Goal: Information Seeking & Learning: Learn about a topic

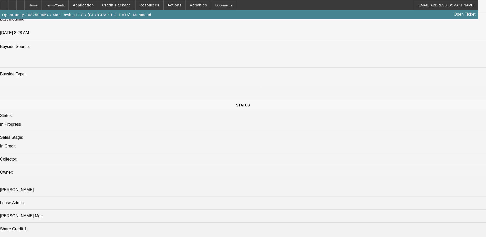
select select "0"
select select "2"
select select "0.1"
select select "4"
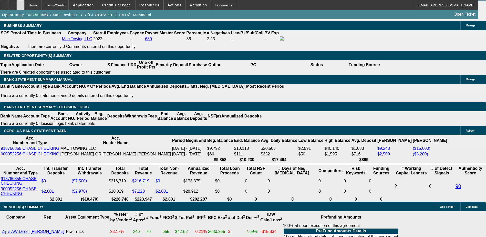
scroll to position [793, 0]
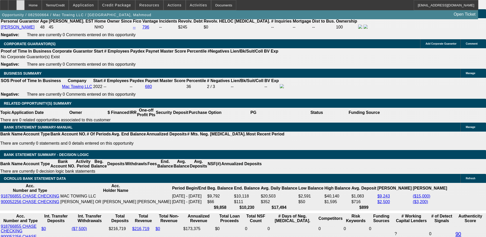
click at [25, 4] on div at bounding box center [20, 5] width 8 height 10
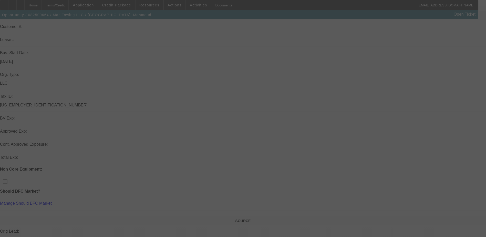
scroll to position [77, 0]
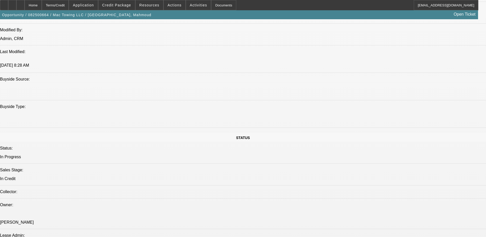
select select "0"
select select "2"
select select "0.1"
select select "4"
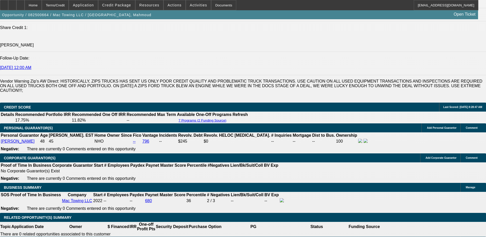
scroll to position [670, 0]
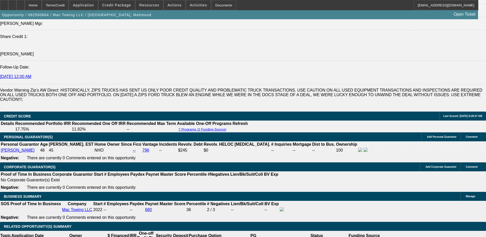
drag, startPoint x: 60, startPoint y: 76, endPoint x: 270, endPoint y: 84, distance: 210.6
drag, startPoint x: 270, startPoint y: 84, endPoint x: 250, endPoint y: 84, distance: 20.0
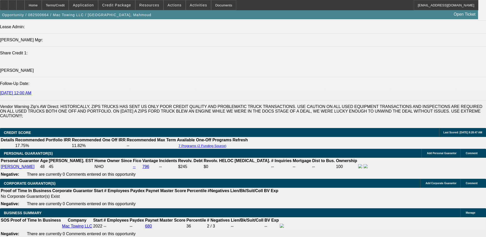
scroll to position [644, 0]
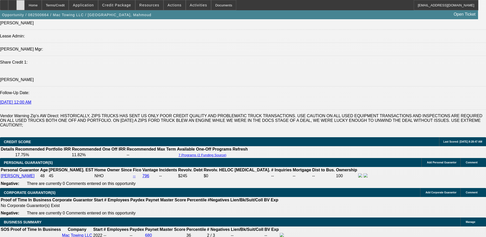
click at [25, 7] on div at bounding box center [20, 5] width 8 height 10
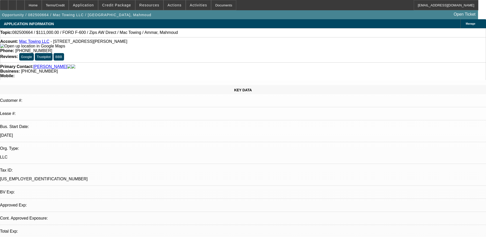
select select "0"
select select "2"
select select "0.1"
select select "4"
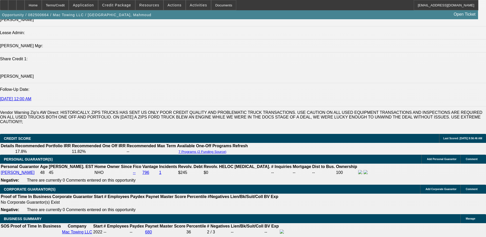
scroll to position [718, 0]
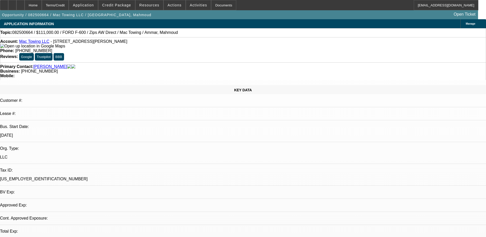
select select "0"
select select "2"
select select "0.1"
select select "4"
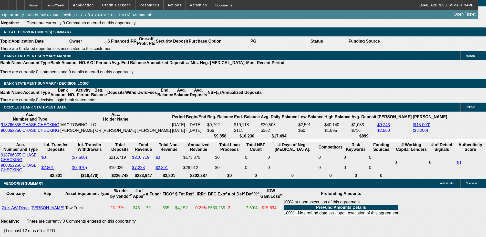
scroll to position [897, 0]
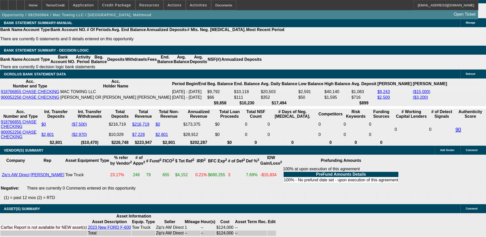
drag, startPoint x: 373, startPoint y: 130, endPoint x: 414, endPoint y: 134, distance: 41.1
drag, startPoint x: 414, startPoint y: 134, endPoint x: 392, endPoint y: 137, distance: 21.8
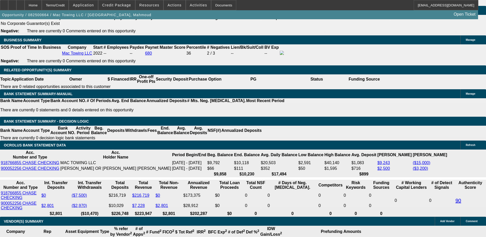
scroll to position [744, 0]
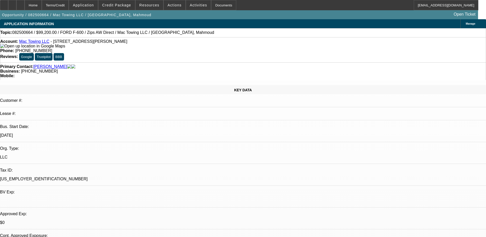
select select "0.2"
select select "2"
select select "0.1"
select select "0.2"
select select "2"
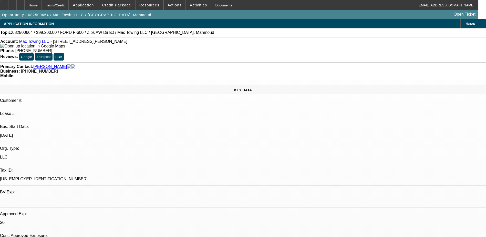
select select "0.1"
select select "0"
select select "2"
select select "0.1"
select select "1"
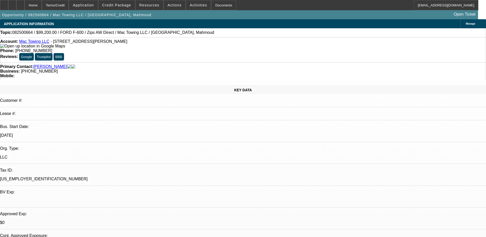
select select "2"
select select "4"
select select "1"
select select "2"
select select "4"
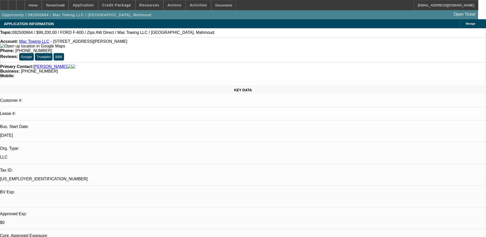
select select "1"
select select "2"
select select "4"
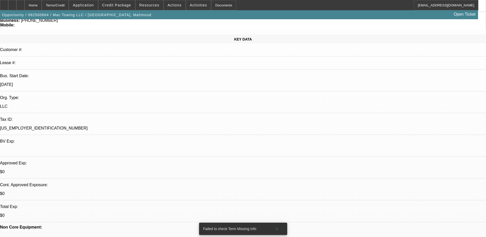
scroll to position [51, 0]
drag, startPoint x: 358, startPoint y: 185, endPoint x: 444, endPoint y: 184, distance: 85.4
drag, startPoint x: 444, startPoint y: 184, endPoint x: 449, endPoint y: 183, distance: 5.6
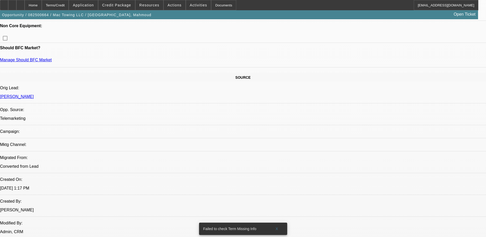
scroll to position [282, 0]
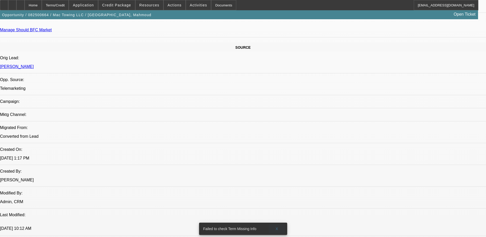
click at [274, 223] on span at bounding box center [277, 229] width 16 height 12
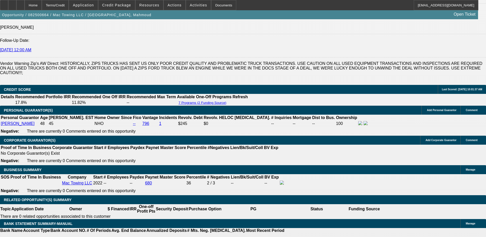
scroll to position [692, 0]
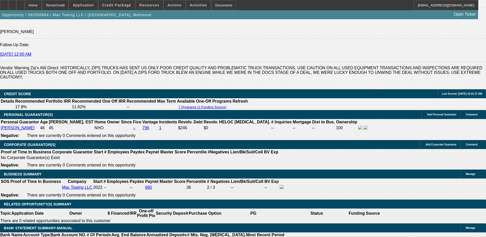
drag, startPoint x: 371, startPoint y: 171, endPoint x: 433, endPoint y: 169, distance: 61.8
drag, startPoint x: 426, startPoint y: 168, endPoint x: 475, endPoint y: 176, distance: 49.6
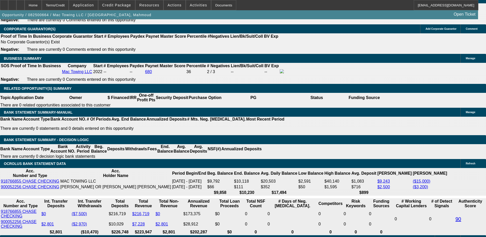
scroll to position [820, 0]
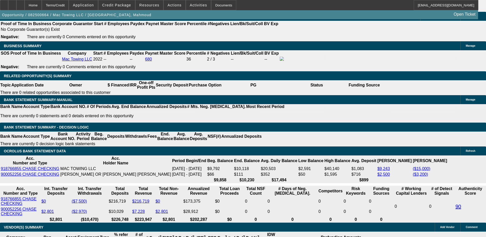
drag, startPoint x: 409, startPoint y: 183, endPoint x: 468, endPoint y: 193, distance: 59.1
drag, startPoint x: 468, startPoint y: 193, endPoint x: 431, endPoint y: 203, distance: 37.6
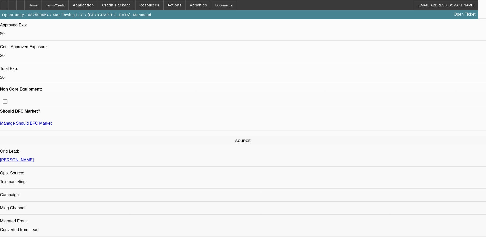
scroll to position [179, 0]
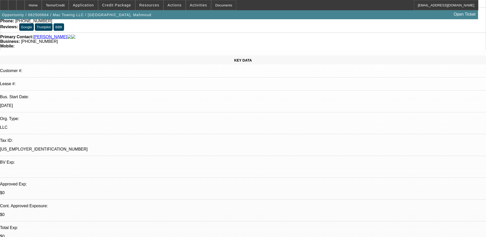
scroll to position [26, 0]
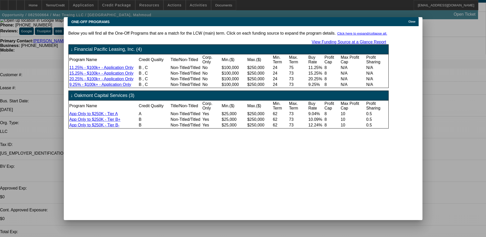
scroll to position [0, 0]
click at [416, 17] on div "Close" at bounding box center [412, 20] width 11 height 6
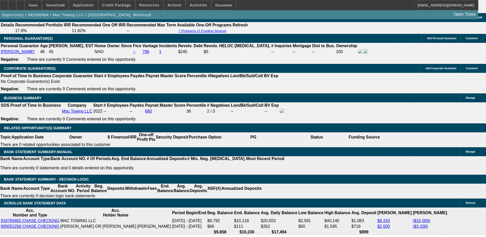
scroll to position [692, 0]
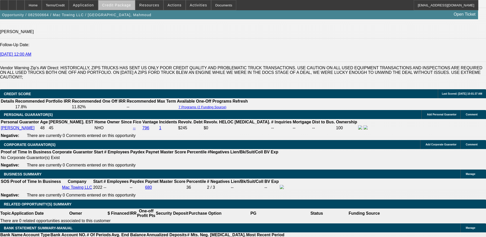
click at [128, 6] on span "Credit Package" at bounding box center [116, 5] width 29 height 4
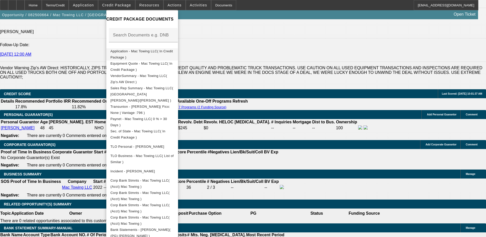
scroll to position [0, 0]
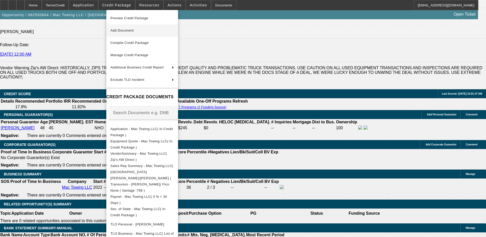
click at [165, 32] on span "Add Document" at bounding box center [143, 30] width 64 height 6
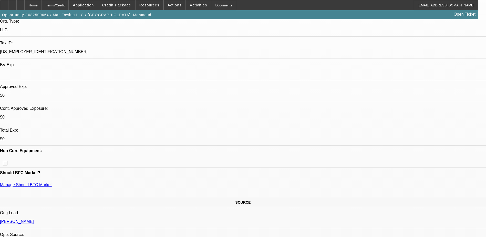
scroll to position [77, 0]
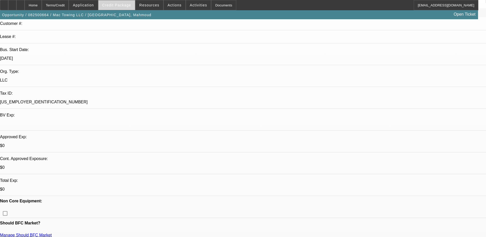
click at [125, 7] on span "Credit Package" at bounding box center [116, 5] width 29 height 4
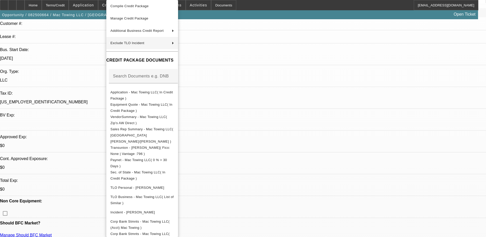
scroll to position [0, 0]
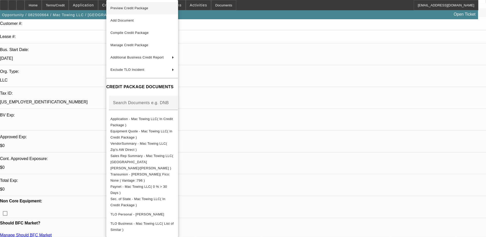
click at [163, 12] on button "Preview Credit Package" at bounding box center [142, 8] width 72 height 12
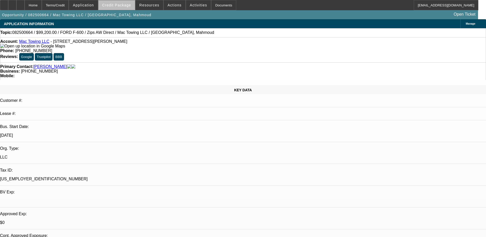
click at [128, 6] on span "Credit Package" at bounding box center [116, 5] width 29 height 4
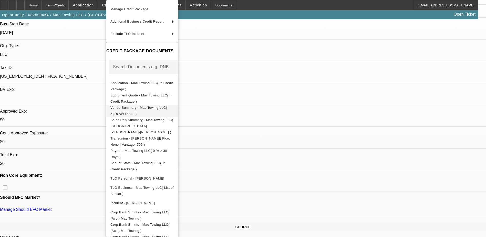
scroll to position [68, 0]
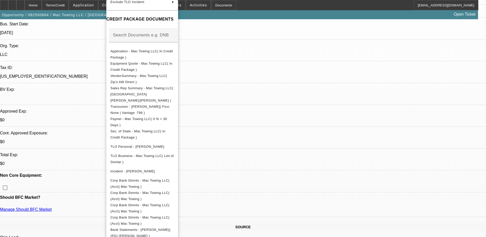
click at [98, 3] on div at bounding box center [243, 118] width 486 height 237
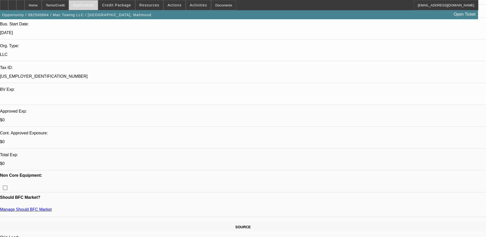
click at [94, 5] on span "Application" at bounding box center [83, 5] width 21 height 4
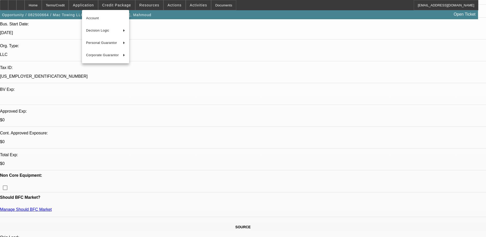
click at [119, 6] on div at bounding box center [243, 118] width 486 height 237
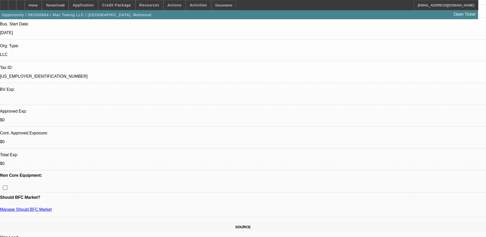
click at [119, 6] on span "Credit Package" at bounding box center [116, 5] width 29 height 4
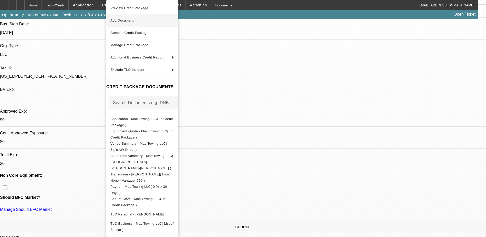
click at [152, 18] on span "Add Document" at bounding box center [143, 20] width 64 height 6
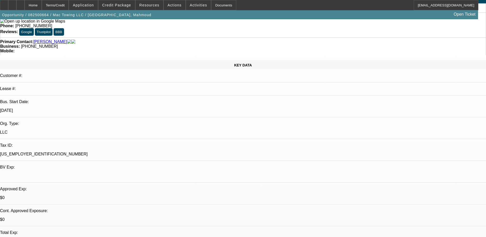
scroll to position [0, 0]
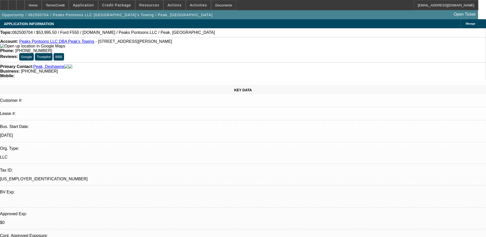
select select "0.1"
select select "2"
select select "0.1"
select select "2"
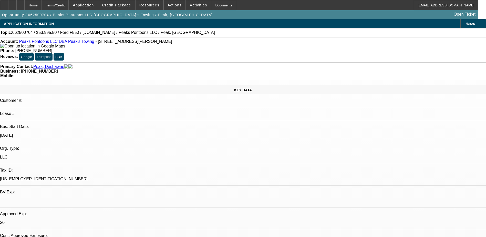
select select "0"
select select "0.1"
select select "2"
select select "0"
select select "1"
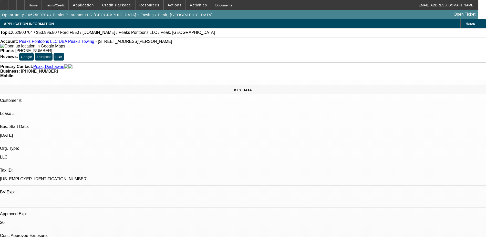
select select "2"
select select "4"
select select "1"
select select "2"
select select "6"
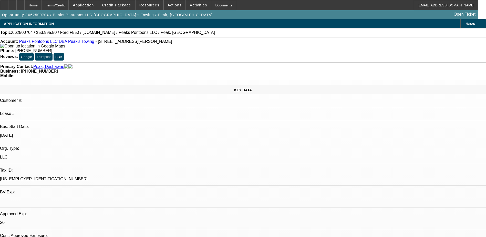
select select "1"
select select "2"
select select "6"
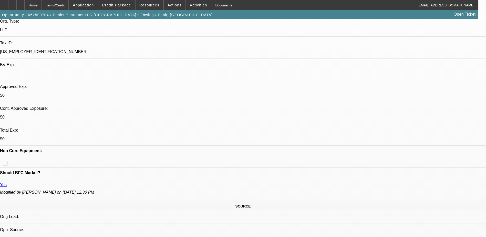
scroll to position [128, 0]
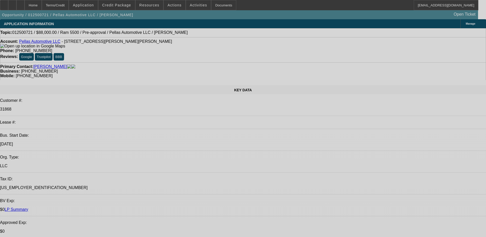
select select "2"
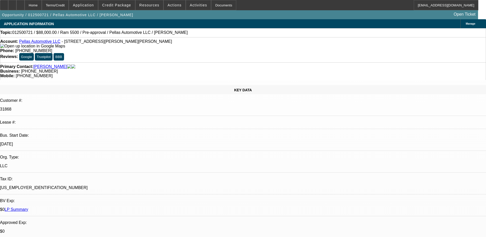
select select "0"
select select "2"
select select "0"
select select "2"
select select "0"
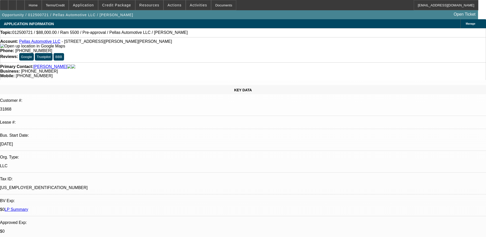
select select "0"
select select "1"
select select "2"
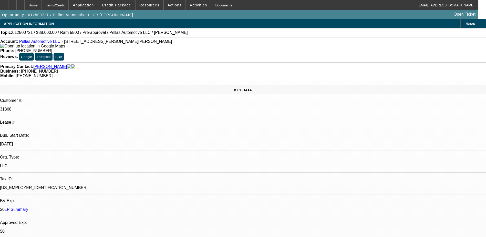
select select "6"
select select "1"
select select "2"
select select "6"
select select "1"
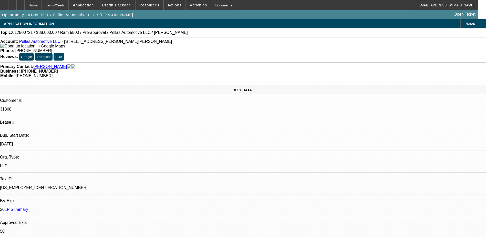
select select "2"
select select "6"
select select "1"
select select "3"
select select "6"
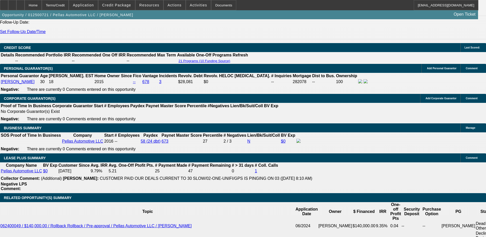
scroll to position [718, 0]
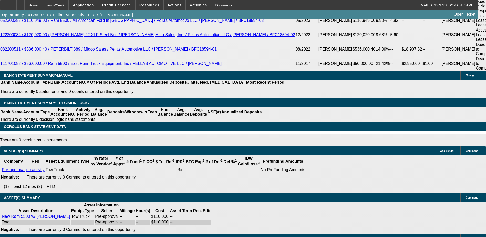
scroll to position [980, 0]
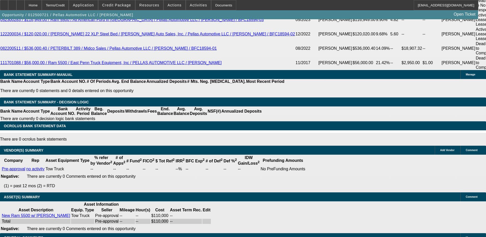
drag, startPoint x: 122, startPoint y: 165, endPoint x: 284, endPoint y: 169, distance: 161.8
drag, startPoint x: 178, startPoint y: 168, endPoint x: 202, endPoint y: 166, distance: 24.0
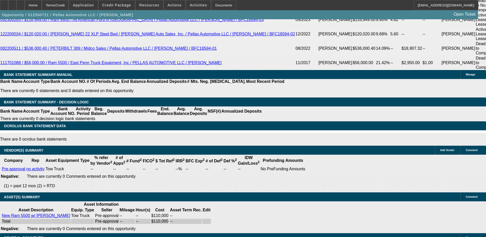
drag, startPoint x: 202, startPoint y: 166, endPoint x: 259, endPoint y: 165, distance: 57.2
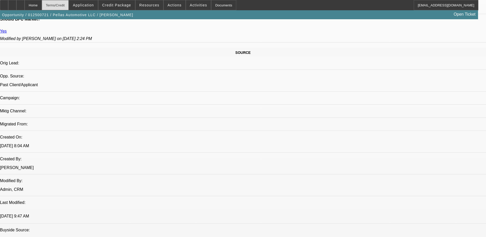
scroll to position [263, 0]
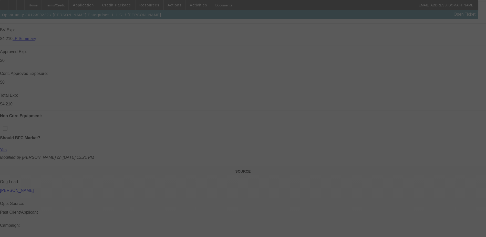
select select "0"
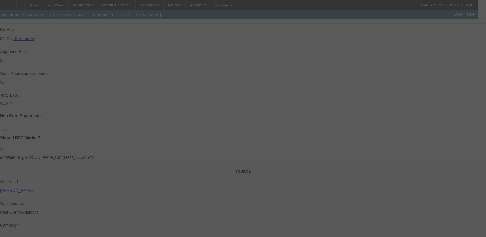
select select "0"
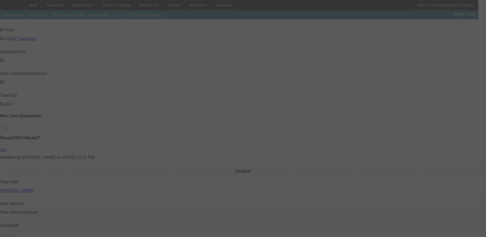
select select "0"
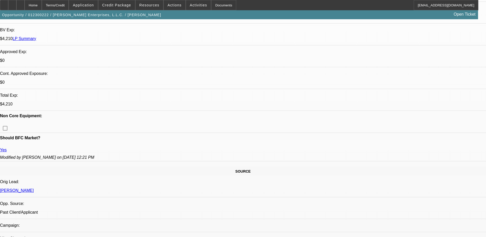
select select "1"
select select "2"
select select "6"
select select "1"
select select "2"
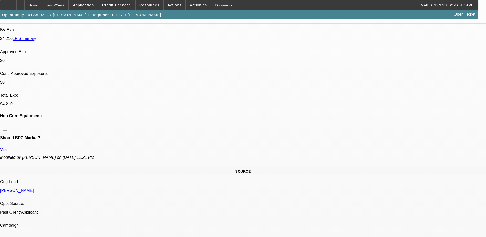
select select "6"
select select "1"
select select "2"
select select "6"
select select "1"
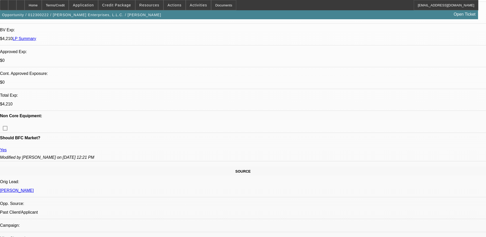
select select "2"
select select "6"
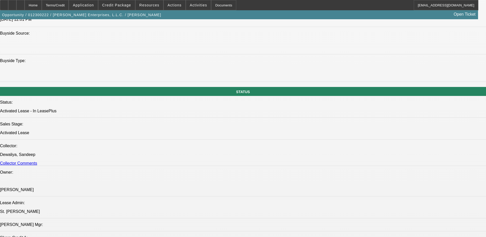
scroll to position [513, 0]
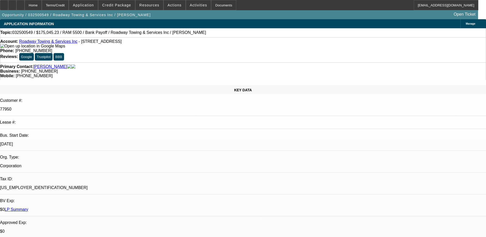
select select "0.1"
select select "0"
select select "0.1"
select select "0"
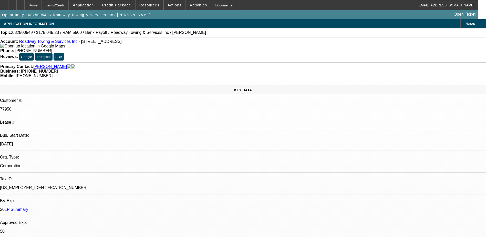
select select "0"
select select "0.1"
select select "0"
select select "0.1"
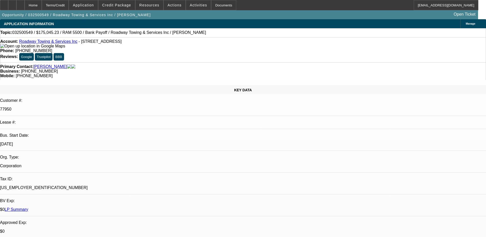
select select "0"
select select "1"
select select "6"
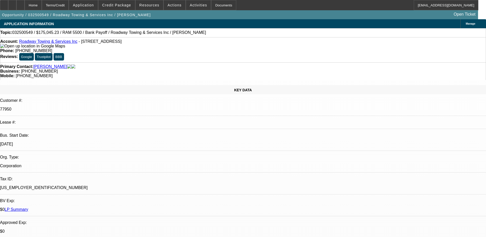
select select "1"
select select "6"
select select "1"
select select "2"
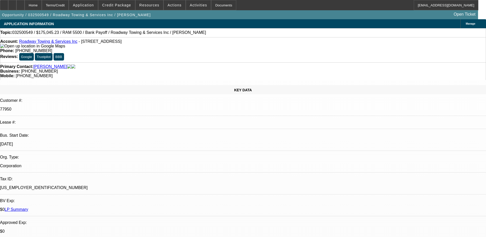
select select "6"
select select "1"
select select "2"
select select "6"
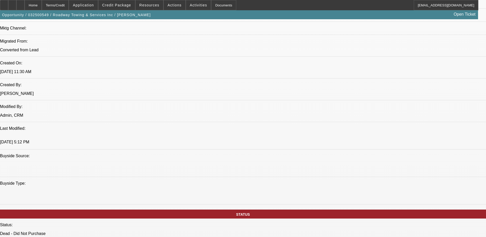
scroll to position [308, 0]
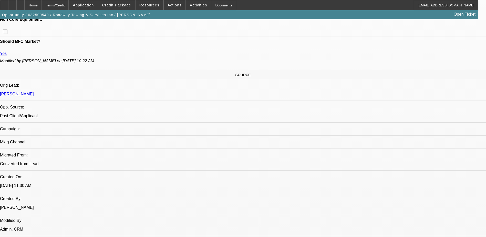
scroll to position [256, 0]
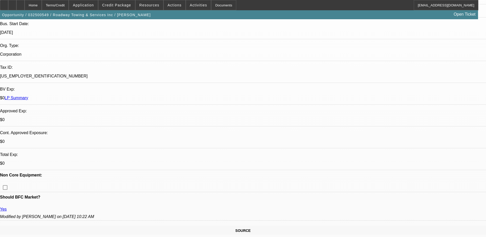
scroll to position [103, 0]
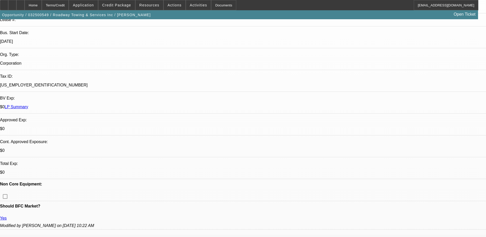
drag, startPoint x: 350, startPoint y: 173, endPoint x: 448, endPoint y: 175, distance: 97.2
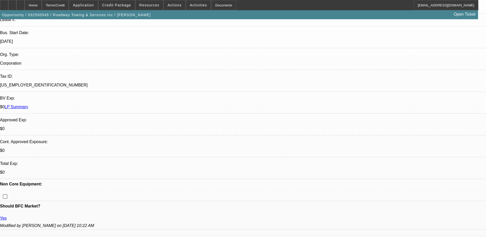
drag, startPoint x: 448, startPoint y: 175, endPoint x: 400, endPoint y: 180, distance: 48.3
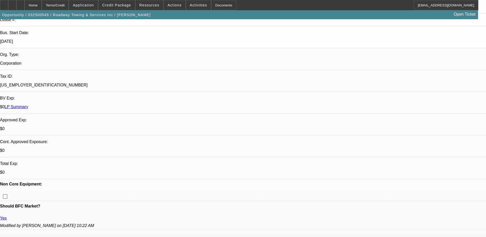
drag, startPoint x: 384, startPoint y: 170, endPoint x: 470, endPoint y: 177, distance: 86.2
drag, startPoint x: 470, startPoint y: 177, endPoint x: 444, endPoint y: 180, distance: 26.3
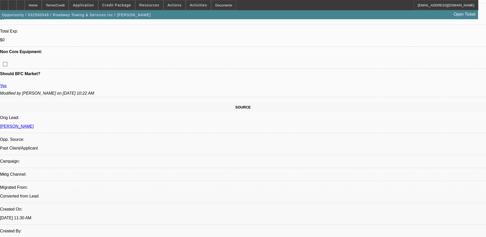
scroll to position [308, 0]
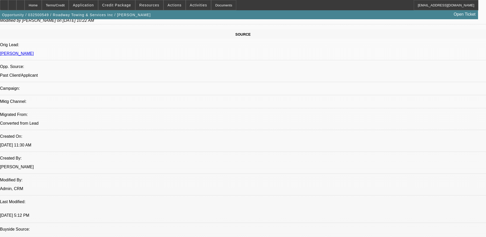
drag, startPoint x: 304, startPoint y: 111, endPoint x: 314, endPoint y: 147, distance: 37.8
drag, startPoint x: 314, startPoint y: 147, endPoint x: 310, endPoint y: 148, distance: 3.4
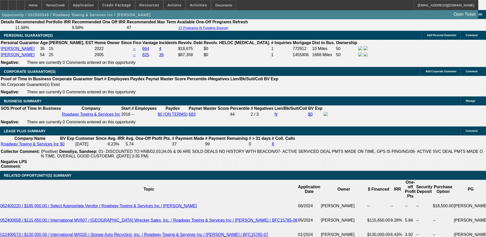
scroll to position [769, 0]
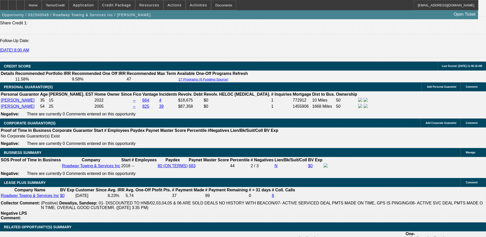
scroll to position [718, 0]
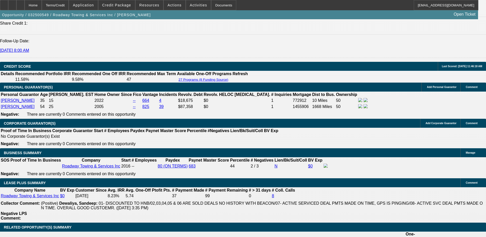
drag, startPoint x: 82, startPoint y: 128, endPoint x: 266, endPoint y: 146, distance: 184.5
drag, startPoint x: 266, startPoint y: 146, endPoint x: 261, endPoint y: 145, distance: 4.7
drag, startPoint x: 64, startPoint y: 142, endPoint x: 264, endPoint y: 146, distance: 200.0
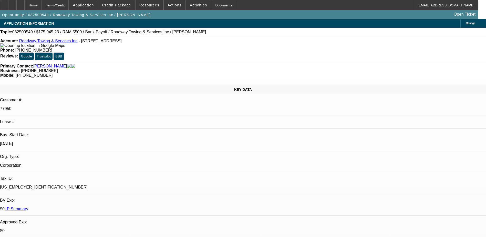
scroll to position [0, 0]
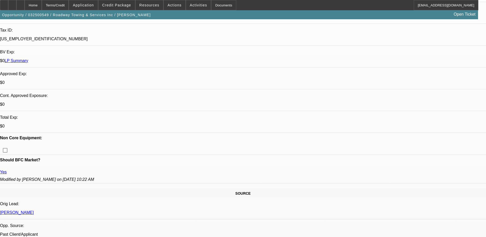
scroll to position [179, 0]
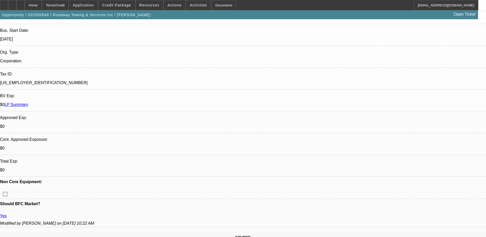
scroll to position [103, 0]
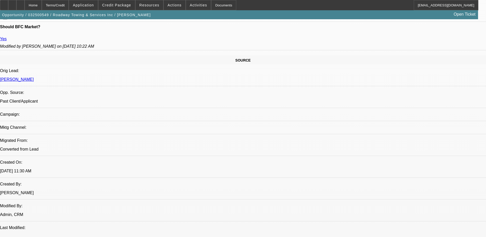
scroll to position [282, 0]
drag, startPoint x: 211, startPoint y: 128, endPoint x: 297, endPoint y: 174, distance: 98.0
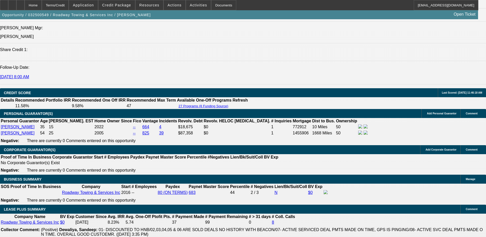
scroll to position [692, 0]
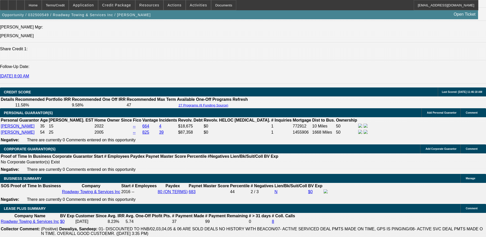
drag, startPoint x: 119, startPoint y: 133, endPoint x: 145, endPoint y: 133, distance: 26.2
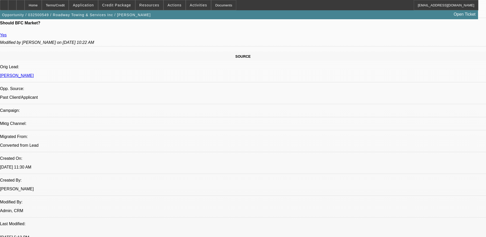
scroll to position [282, 0]
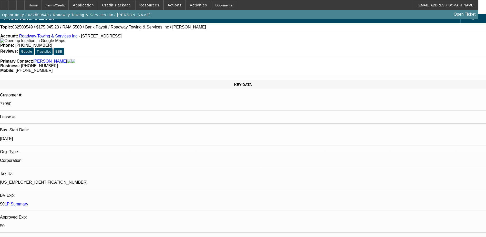
scroll to position [0, 0]
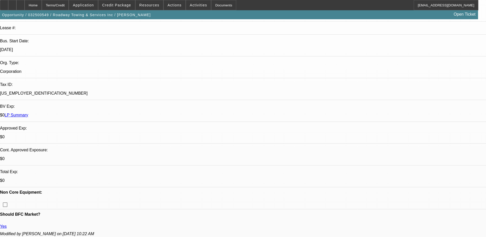
scroll to position [103, 0]
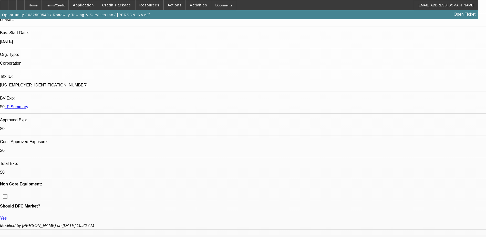
scroll to position [128, 0]
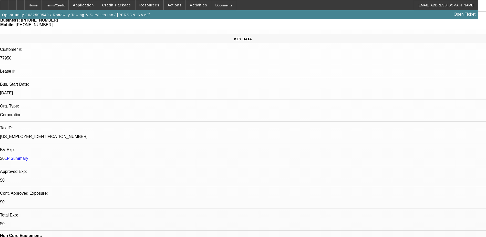
scroll to position [0, 0]
